Goal: Understand site structure: Understand site structure

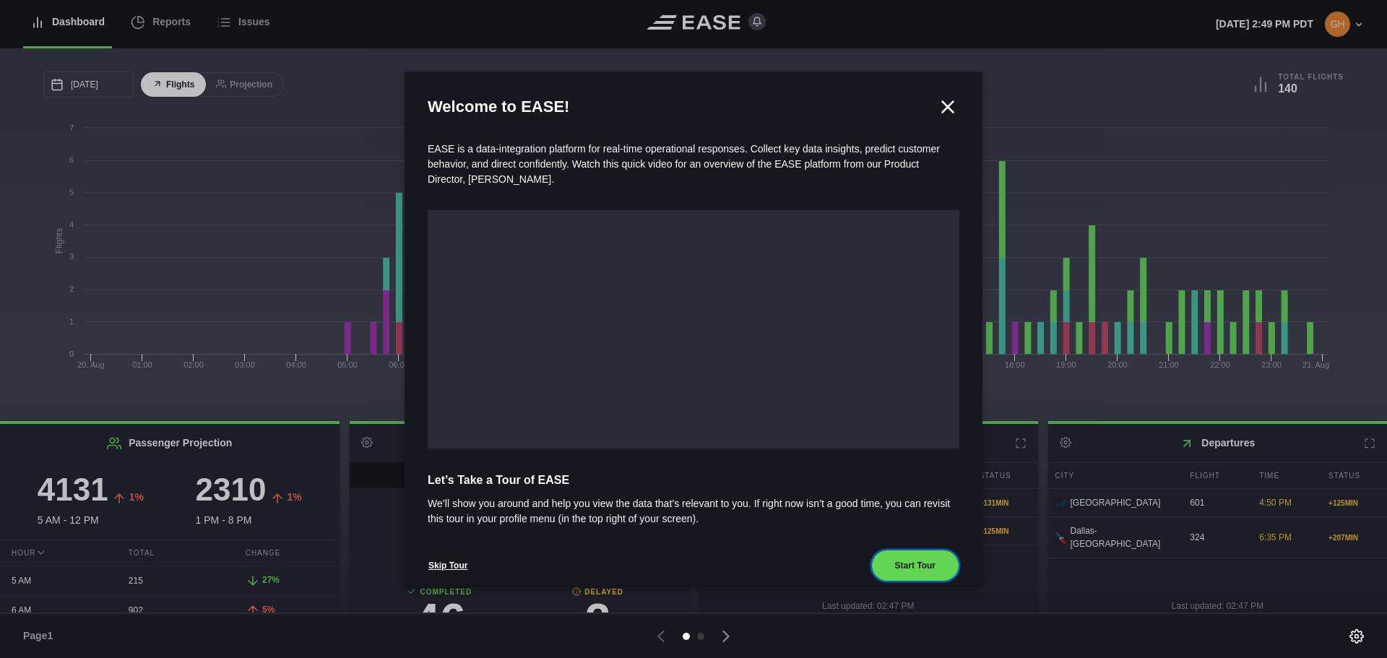
click at [902, 562] on button "Start Tour" at bounding box center [915, 566] width 88 height 32
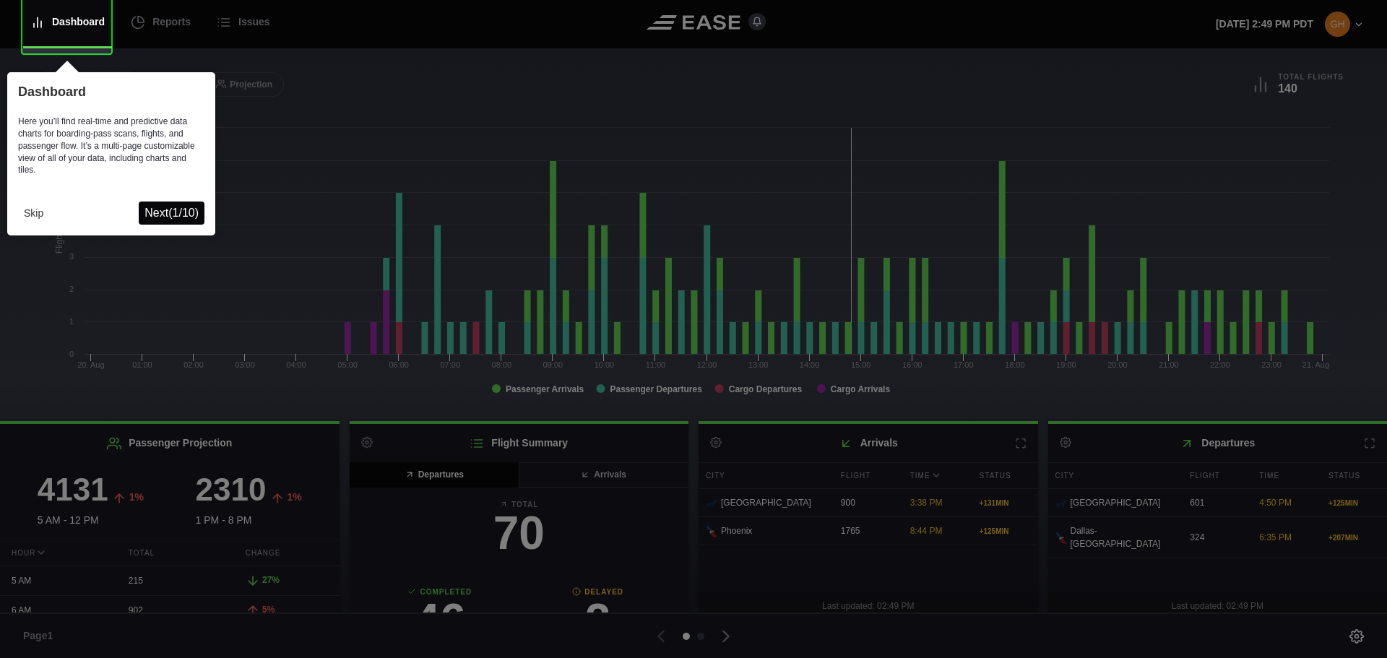
click at [193, 218] on span "Next ( 1 / 10 )" at bounding box center [171, 213] width 54 height 12
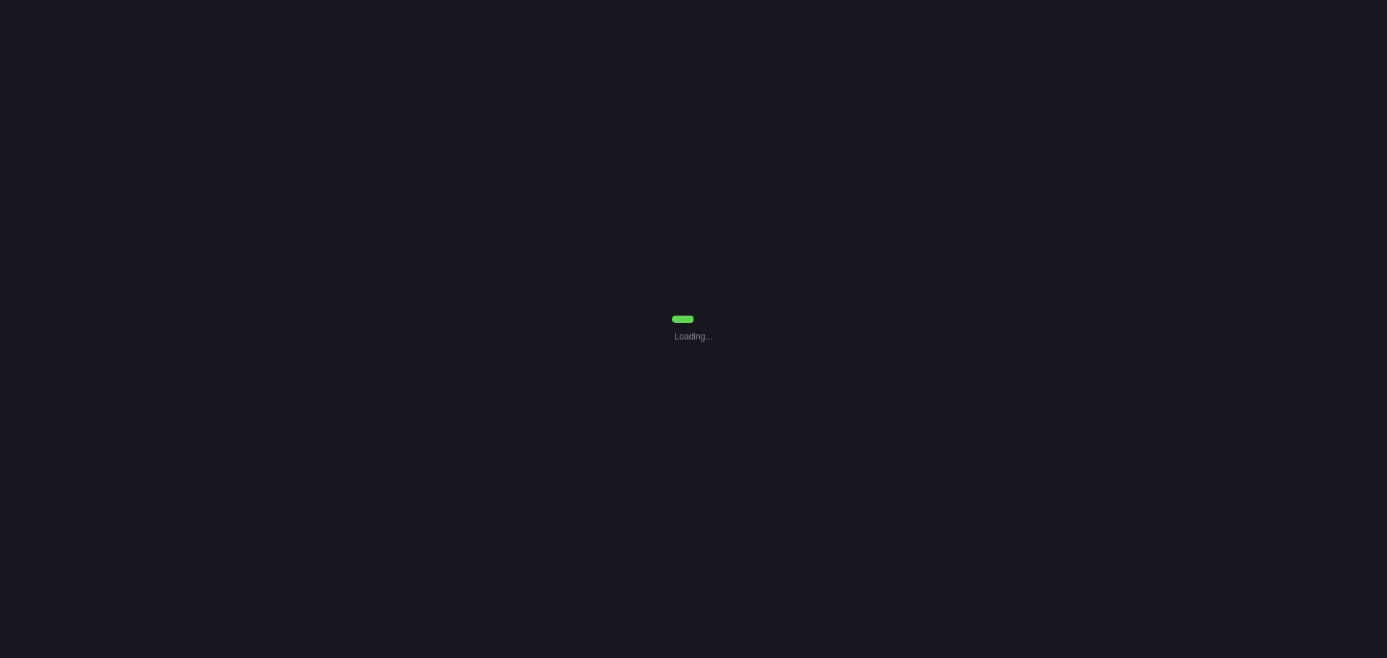
select select "7"
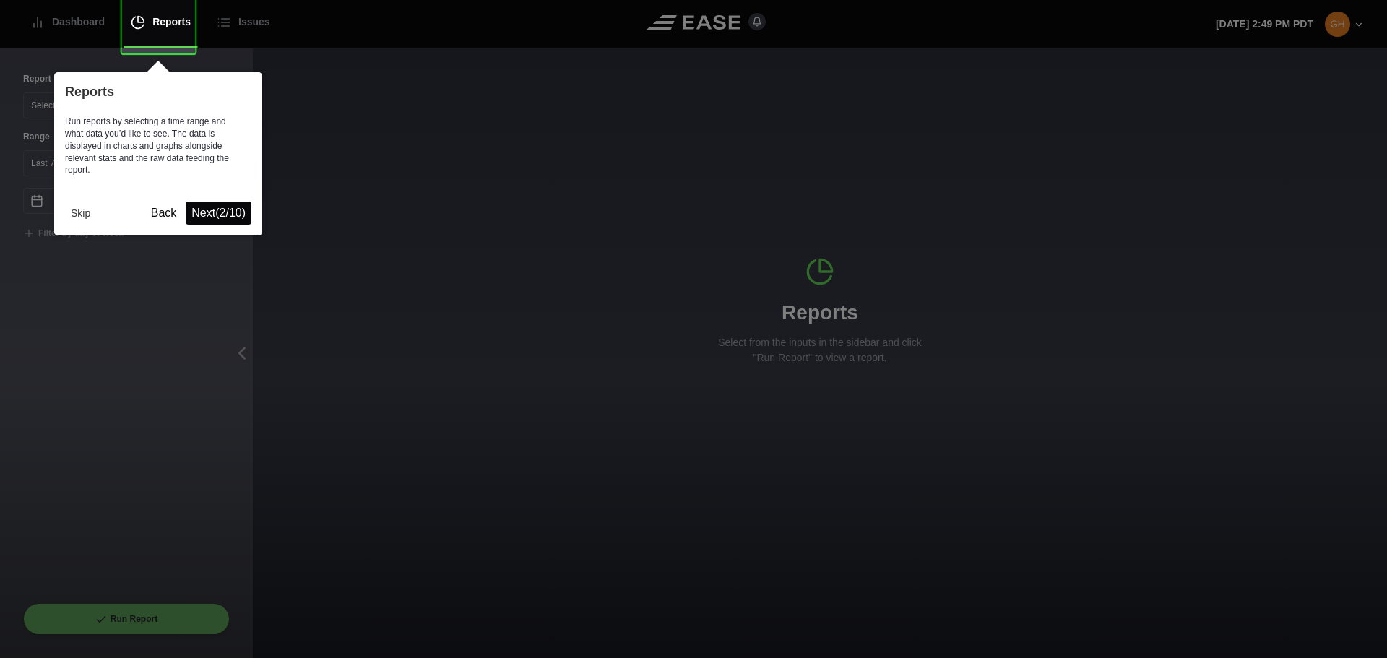
click at [215, 209] on span "Next ( 2 / 10 )" at bounding box center [218, 213] width 54 height 12
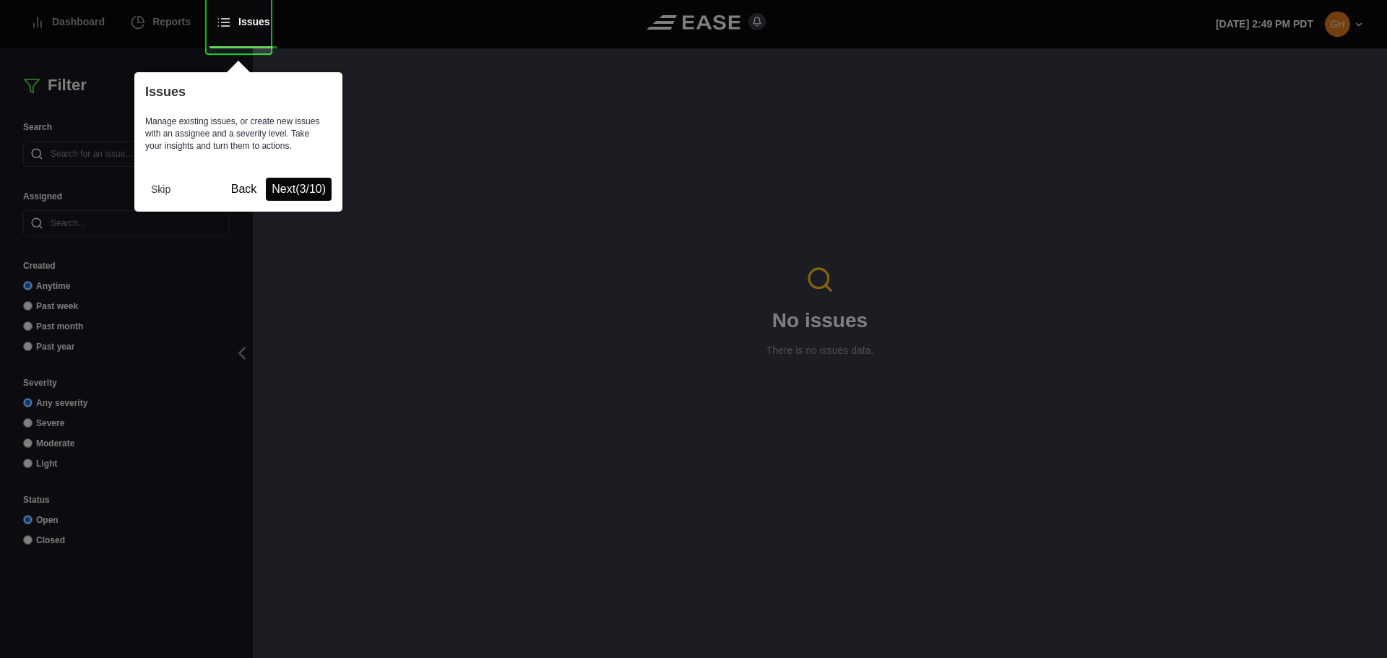
click at [294, 183] on span "Next ( 3 / 10 )" at bounding box center [299, 189] width 54 height 12
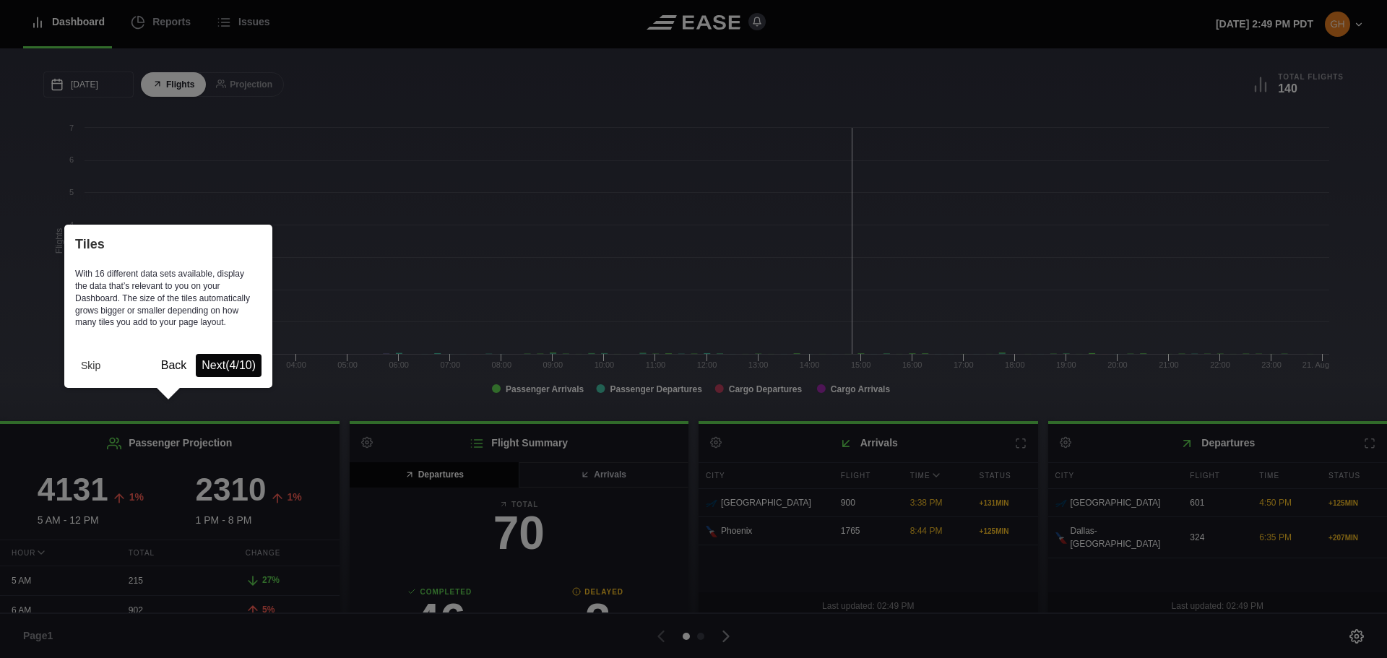
scroll to position [9, 0]
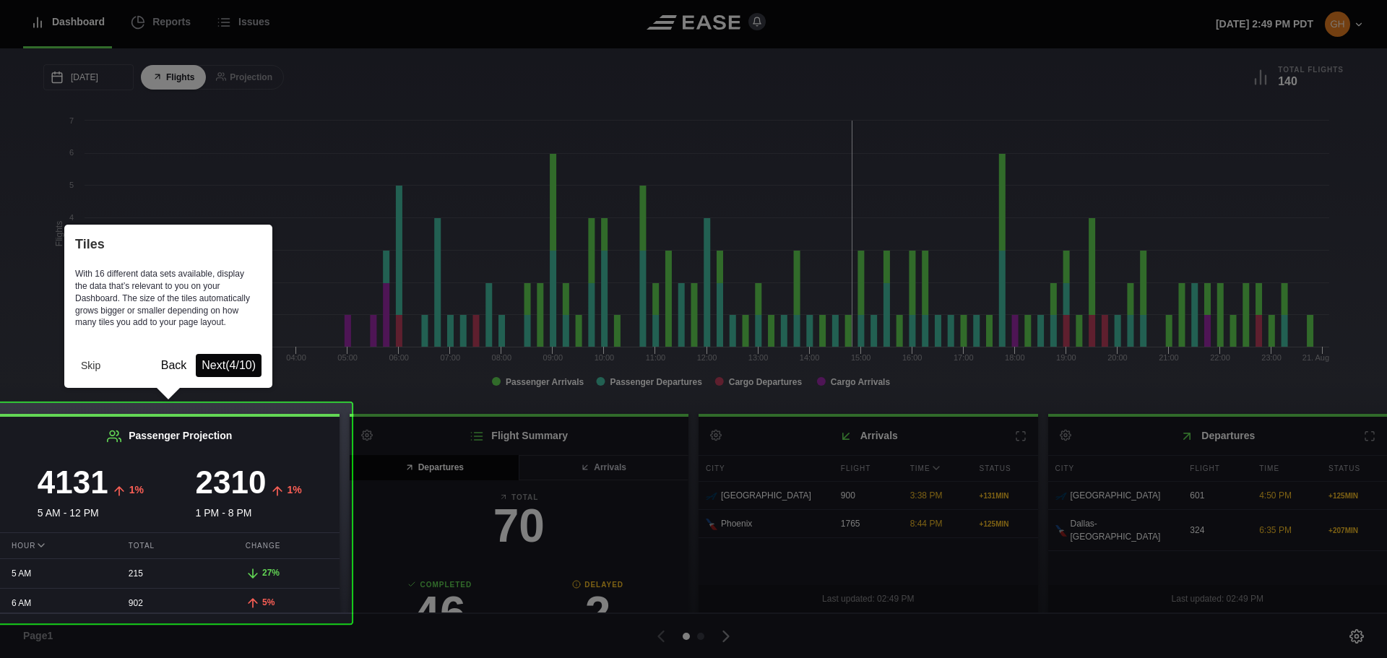
click at [233, 362] on span "Next ( 4 / 10 )" at bounding box center [229, 365] width 54 height 12
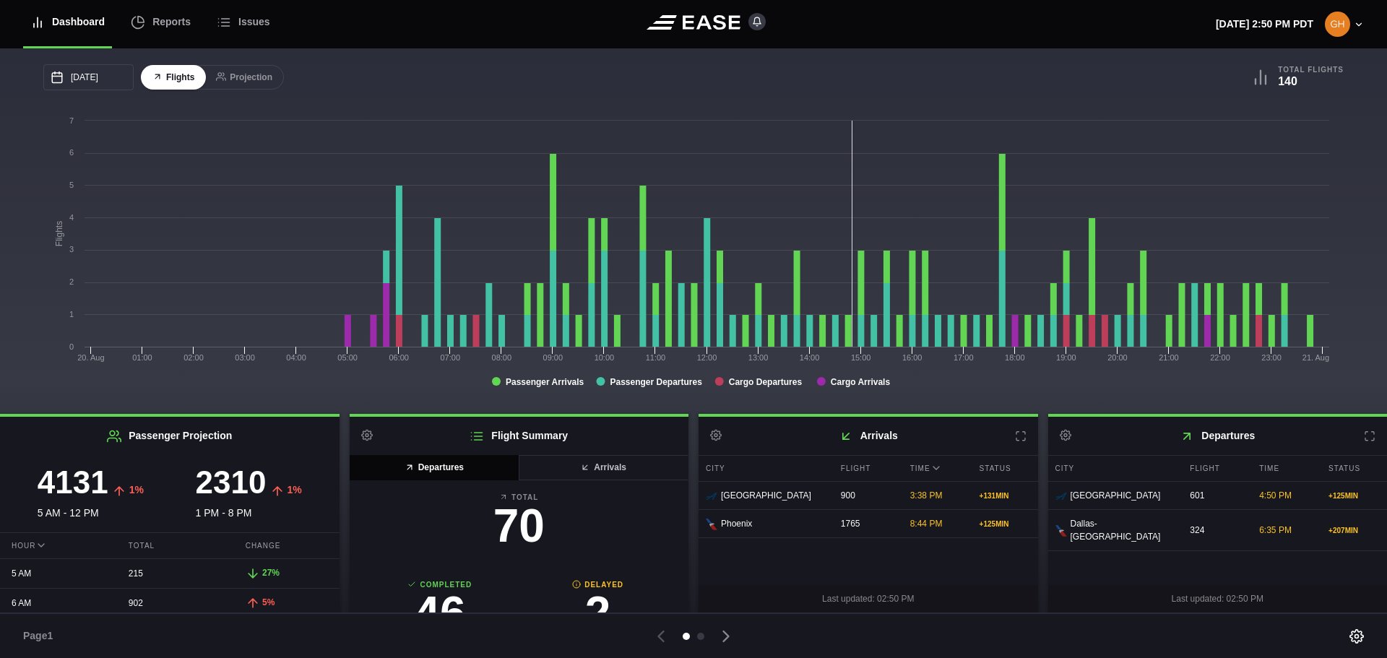
click at [724, 634] on icon at bounding box center [726, 636] width 20 height 20
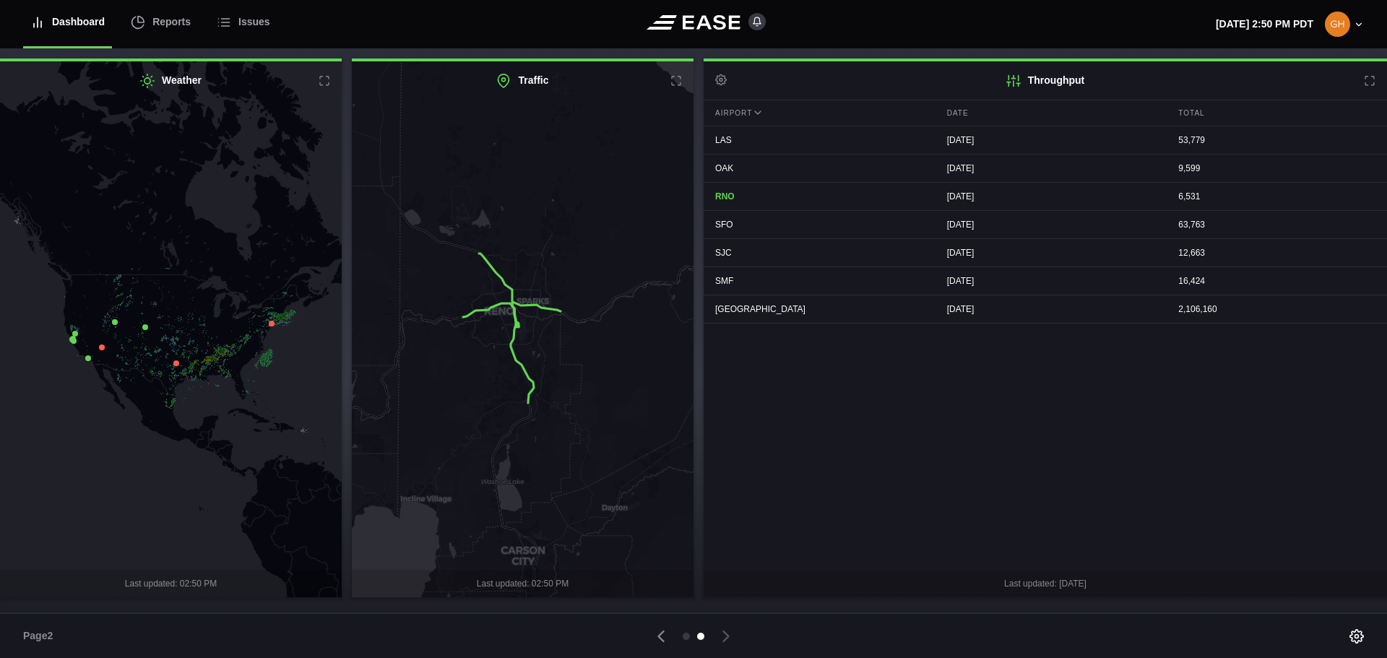
click at [270, 325] on icon at bounding box center [272, 324] width 6 height 6
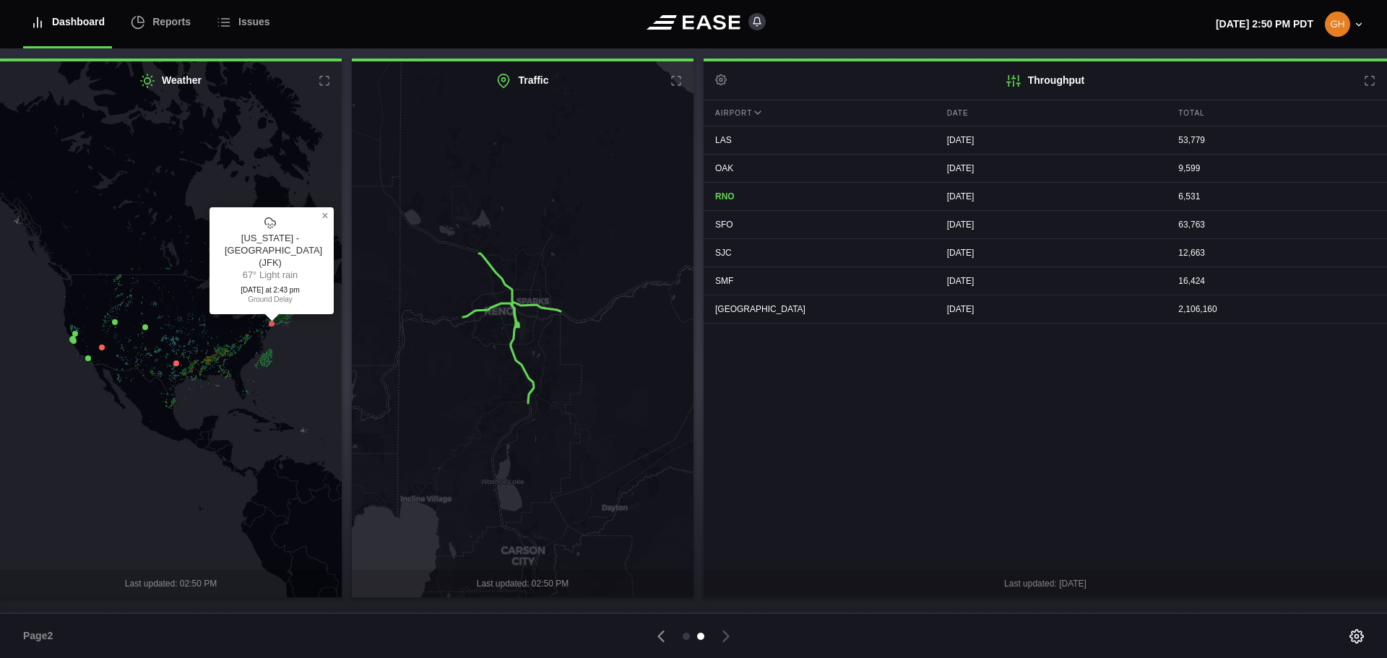
click at [178, 363] on icon at bounding box center [176, 363] width 6 height 6
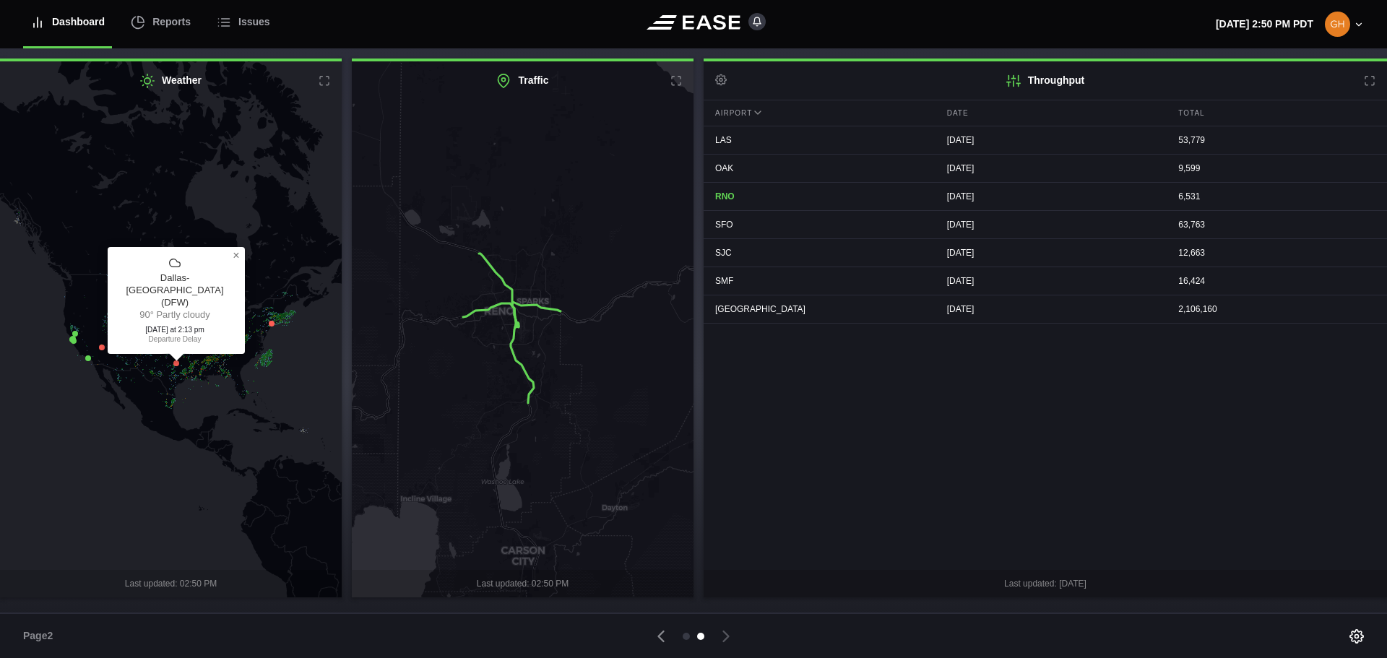
click at [100, 347] on icon at bounding box center [102, 348] width 6 height 6
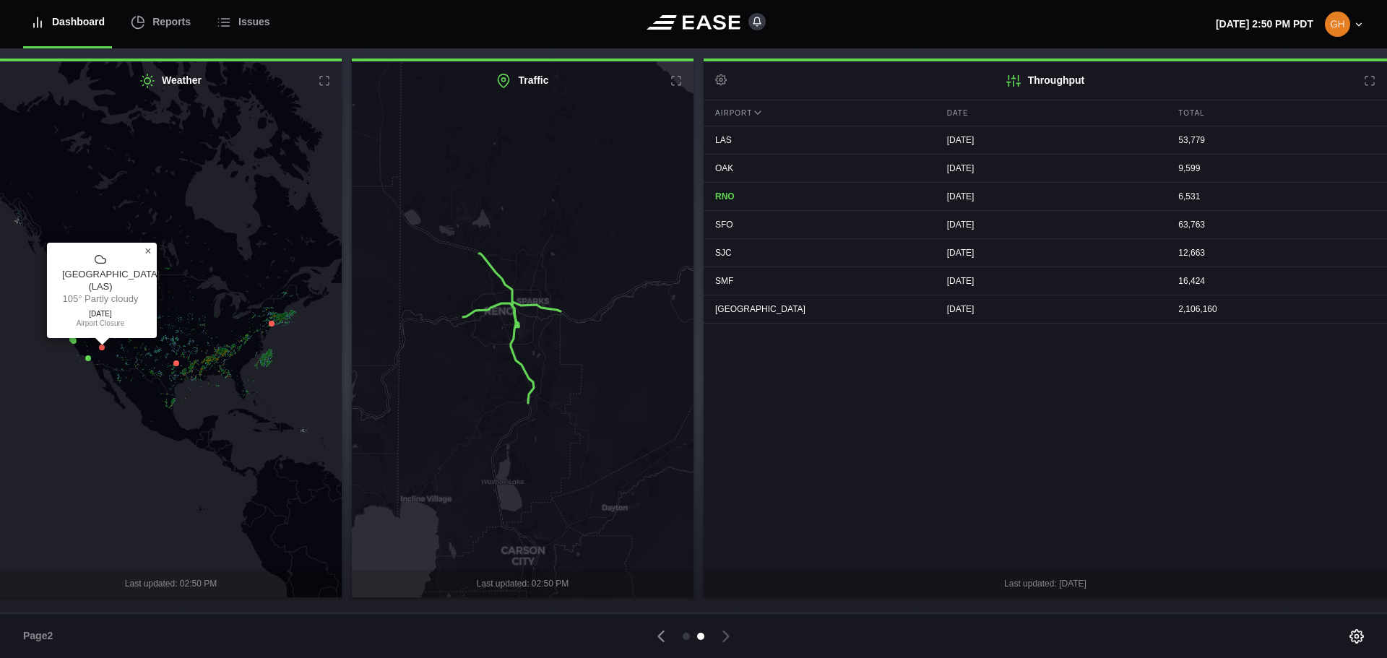
click at [150, 257] on span "×" at bounding box center [147, 251] width 7 height 12
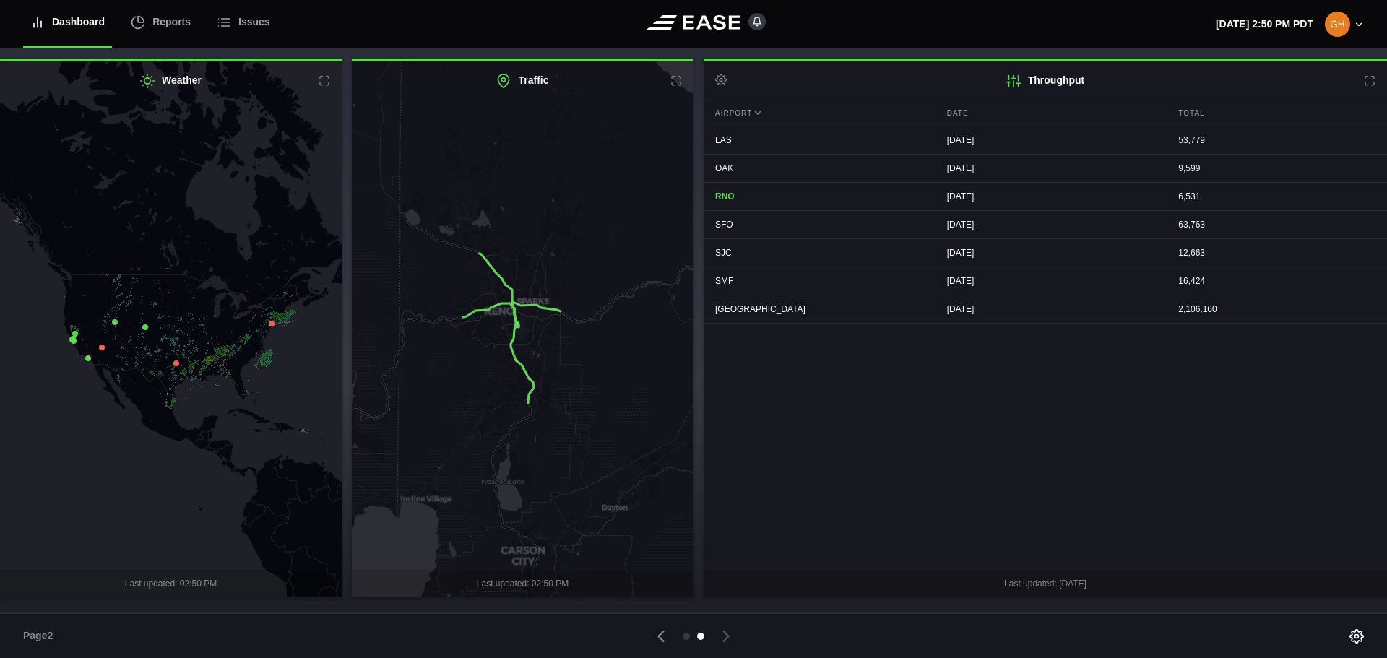
click at [102, 346] on icon at bounding box center [102, 348] width 6 height 6
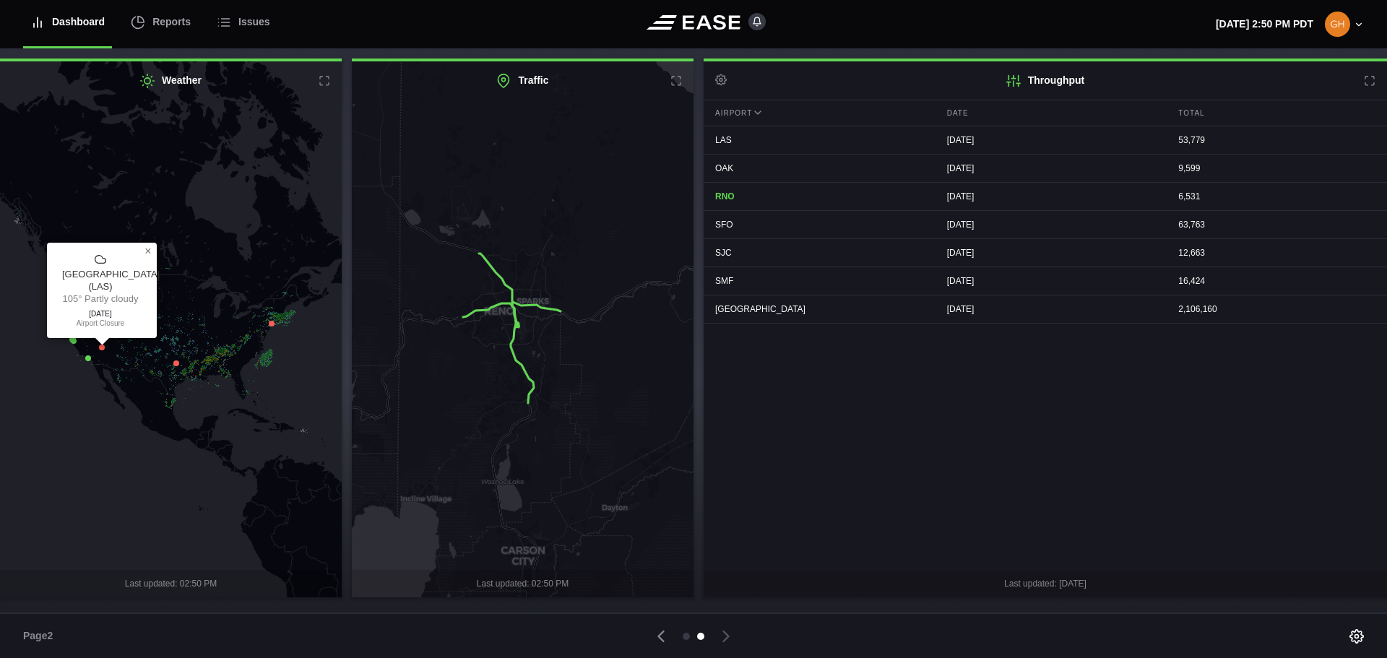
click at [103, 318] on span "[DATE]" at bounding box center [100, 313] width 77 height 9
click at [108, 288] on div "[GEOGRAPHIC_DATA] ( LAS )" at bounding box center [100, 281] width 77 height 25
click at [148, 257] on span "×" at bounding box center [147, 251] width 7 height 12
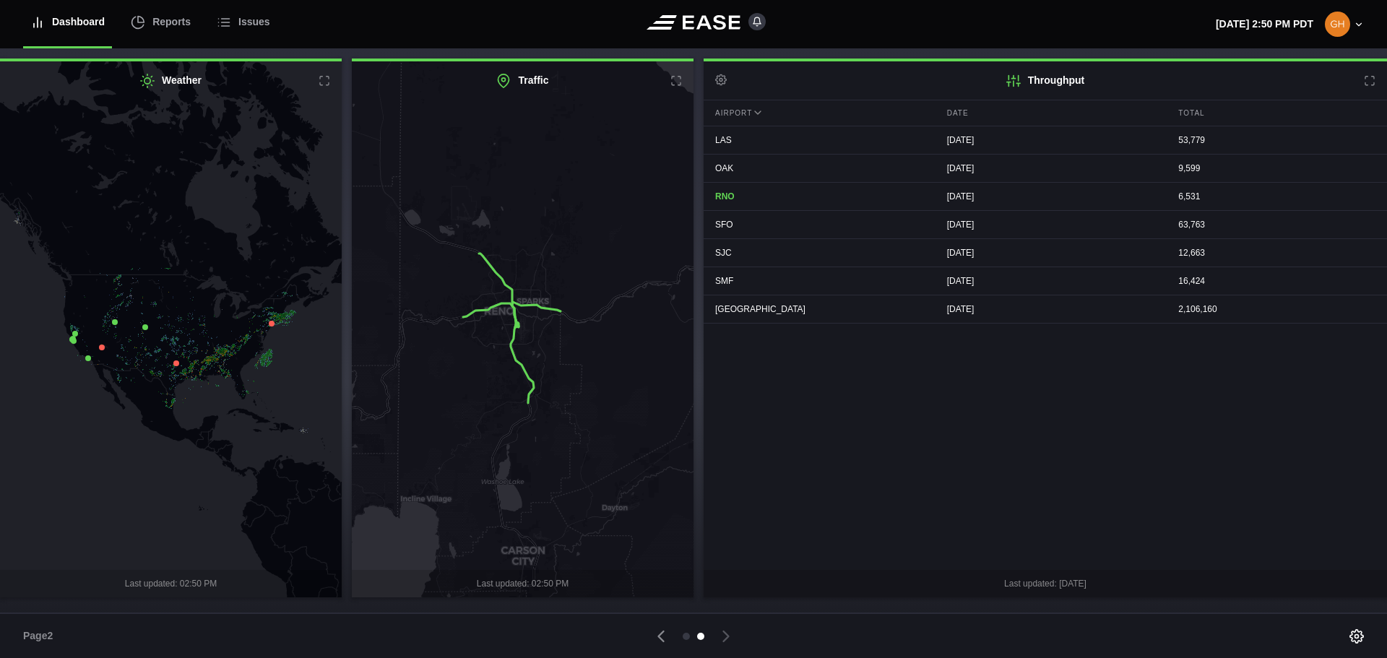
click at [666, 631] on icon at bounding box center [661, 636] width 20 height 20
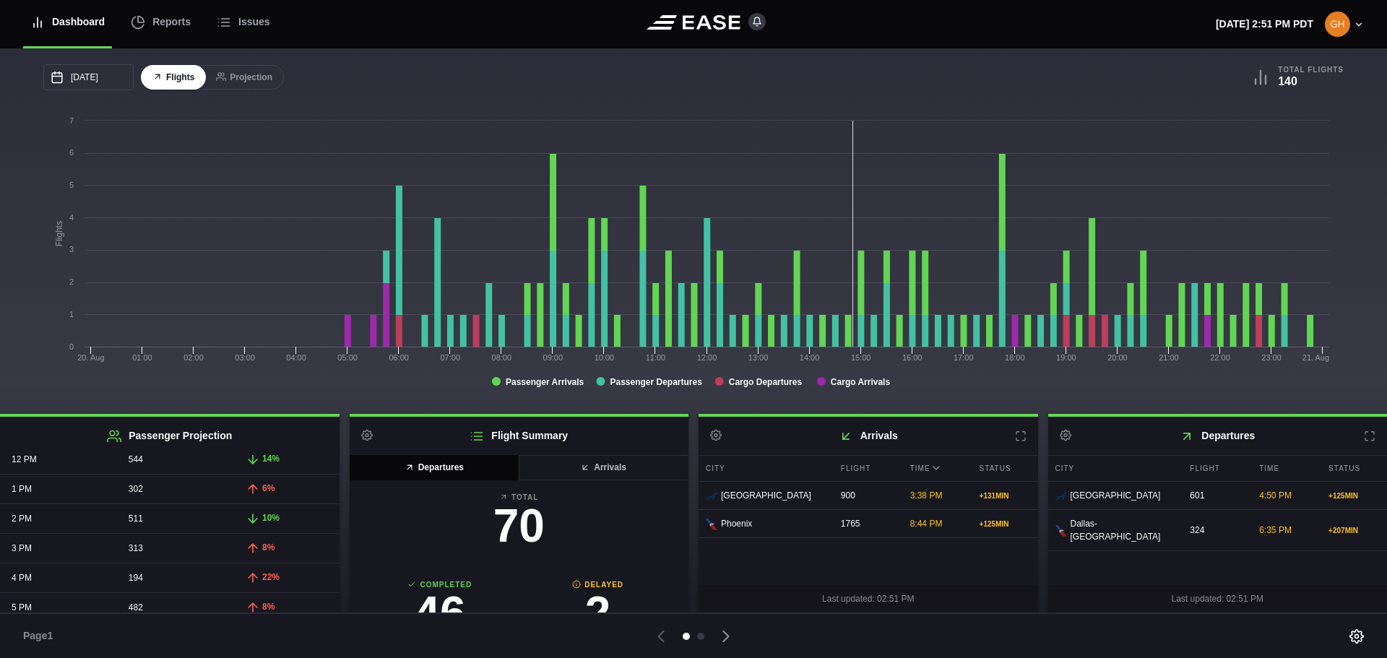
scroll to position [361, 0]
